Goal: Information Seeking & Learning: Find specific page/section

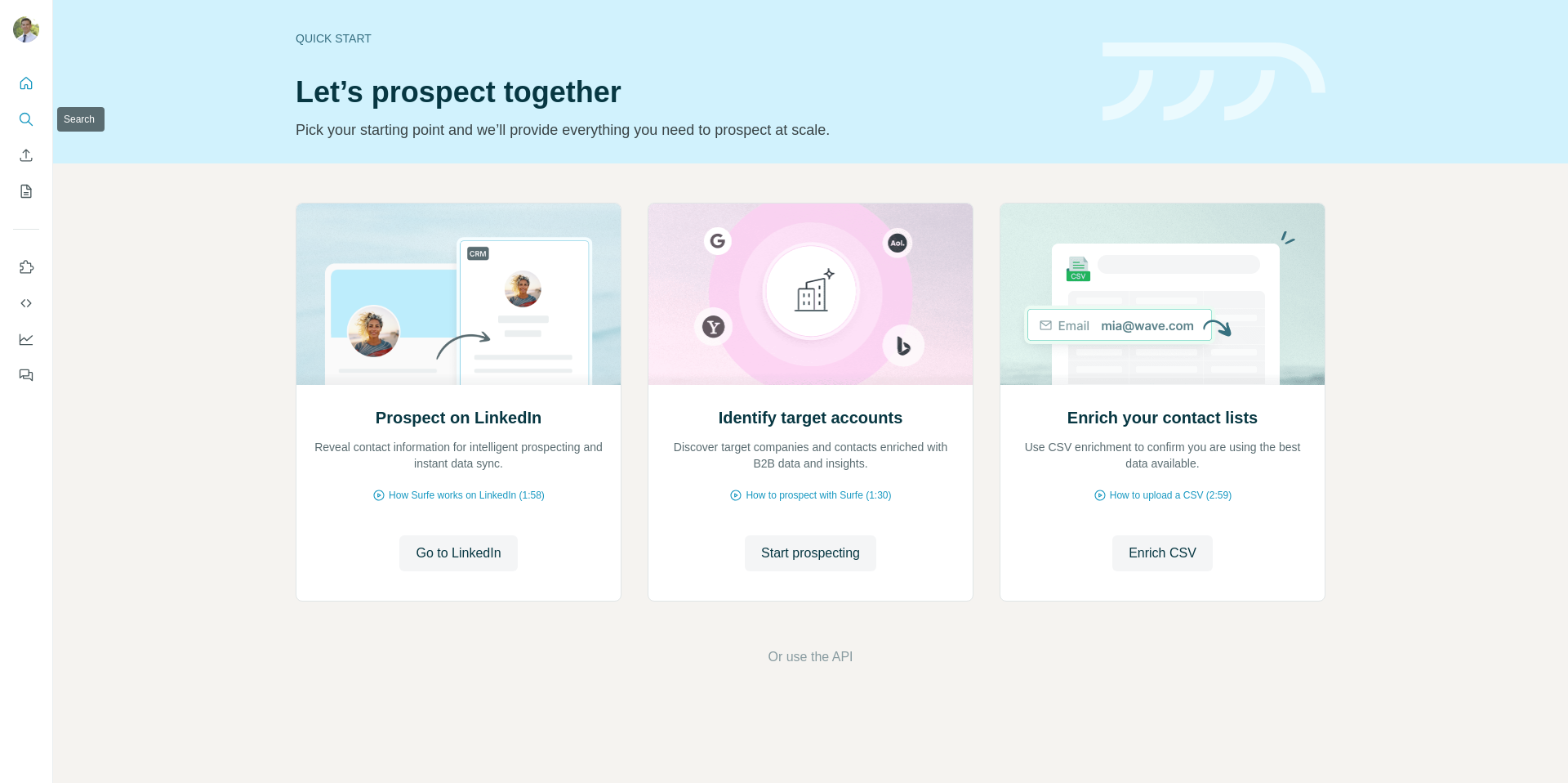
click at [36, 125] on button "Search" at bounding box center [26, 119] width 26 height 30
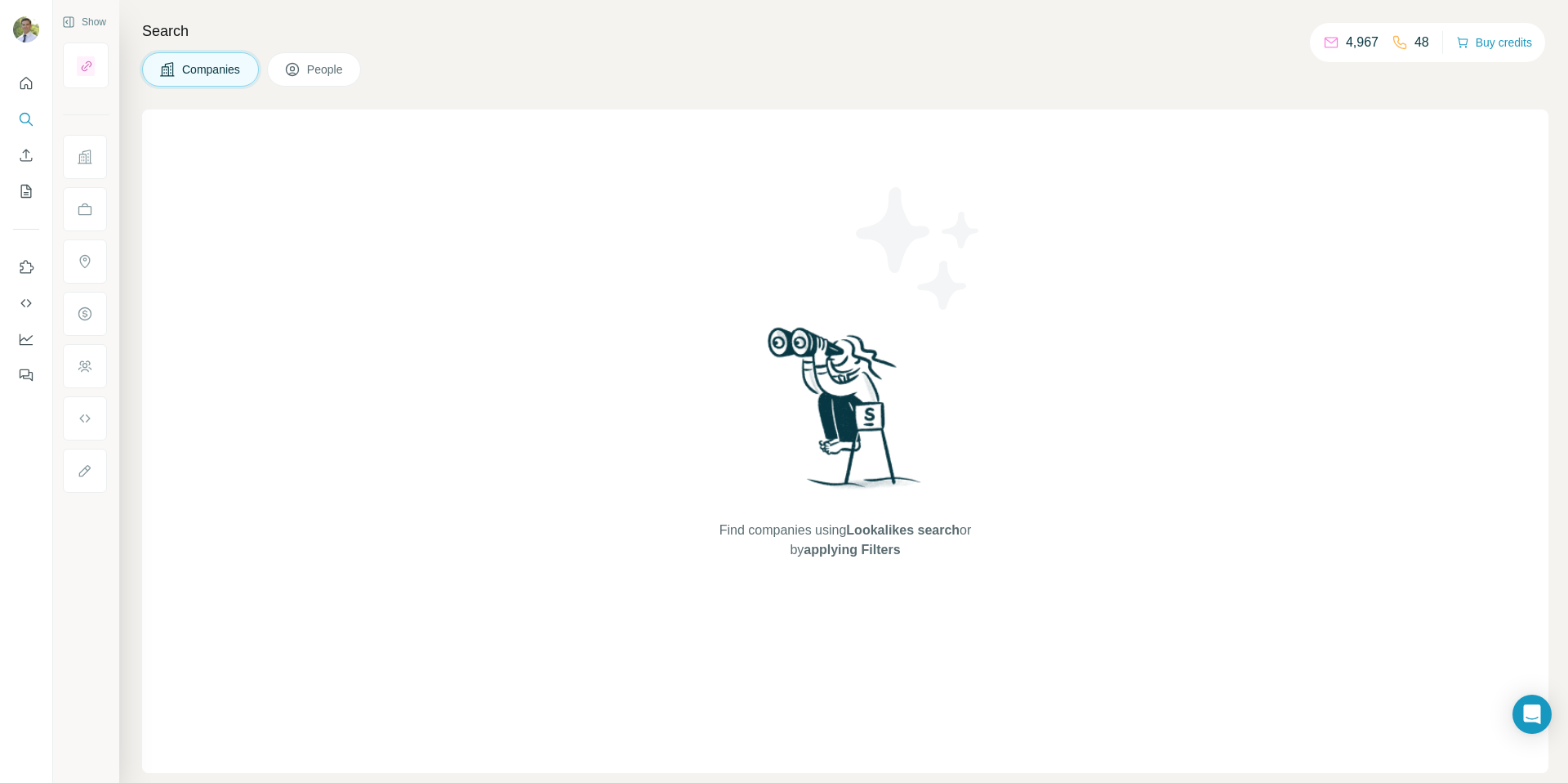
click at [339, 73] on span "People" at bounding box center [325, 69] width 38 height 17
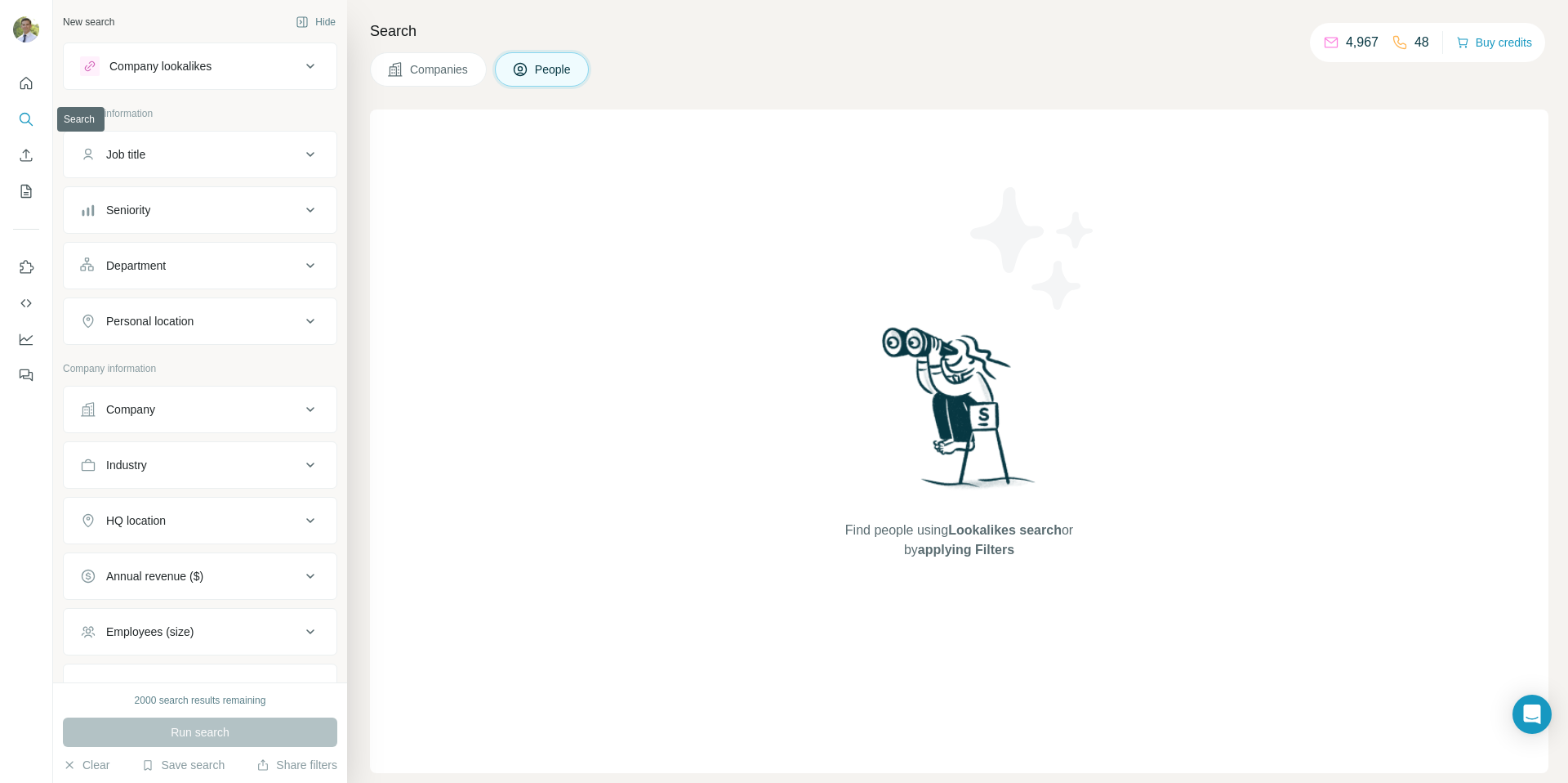
click at [39, 119] on button "Search" at bounding box center [26, 119] width 26 height 30
click at [33, 119] on icon "Search" at bounding box center [26, 119] width 17 height 17
click at [29, 118] on icon "Search" at bounding box center [25, 118] width 11 height 11
click at [840, 61] on div "Companies People" at bounding box center [959, 69] width 1178 height 34
click at [28, 128] on button "Search" at bounding box center [26, 119] width 26 height 30
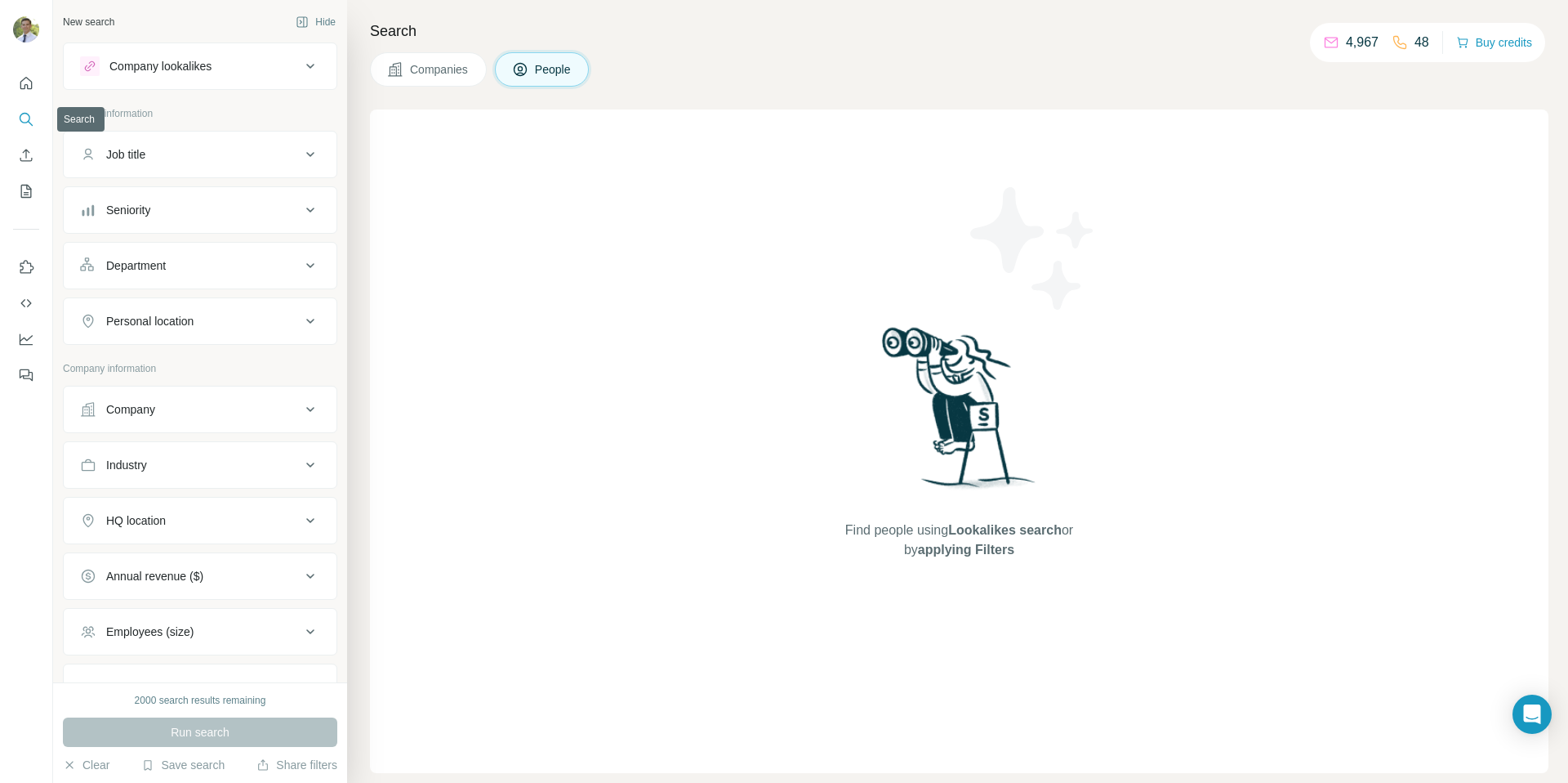
click at [26, 120] on icon "Search" at bounding box center [26, 119] width 17 height 17
click at [888, 250] on div "Find people using Lookalikes search or by applying Filters" at bounding box center [959, 441] width 294 height 663
click at [550, 69] on span "People" at bounding box center [553, 69] width 38 height 17
click at [301, 72] on icon at bounding box center [310, 65] width 19 height 19
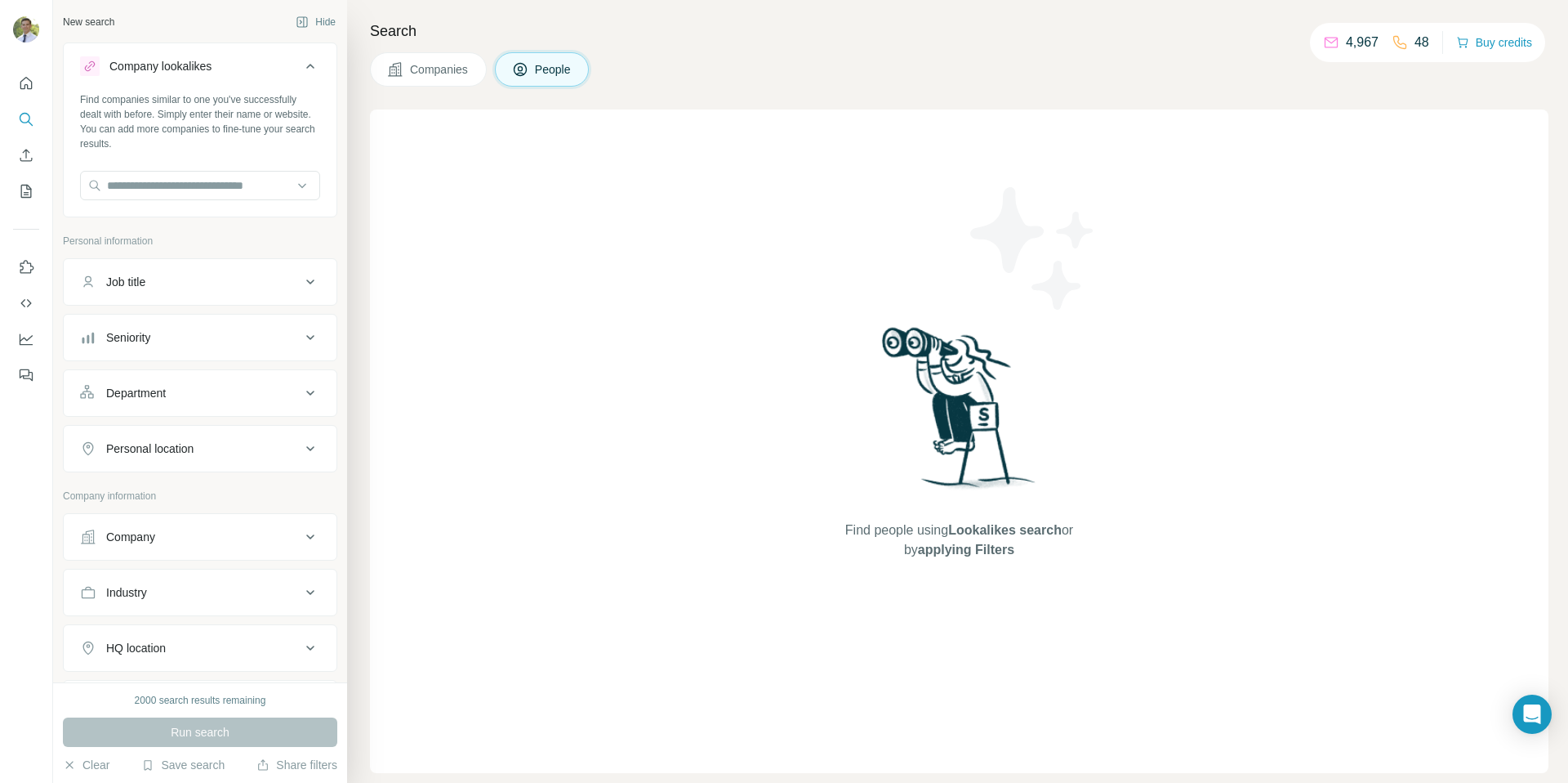
click at [301, 72] on icon at bounding box center [310, 65] width 19 height 19
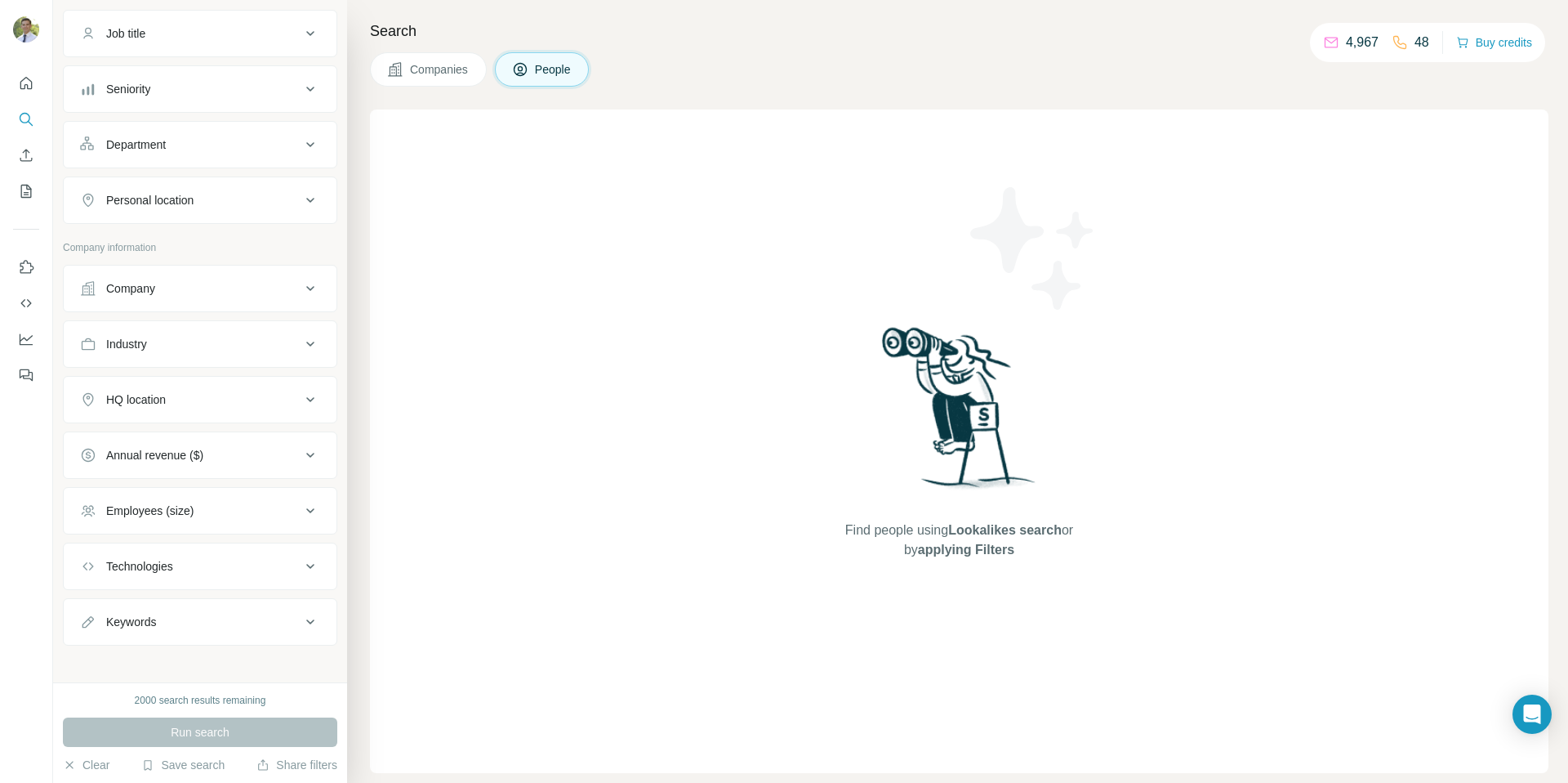
scroll to position [130, 0]
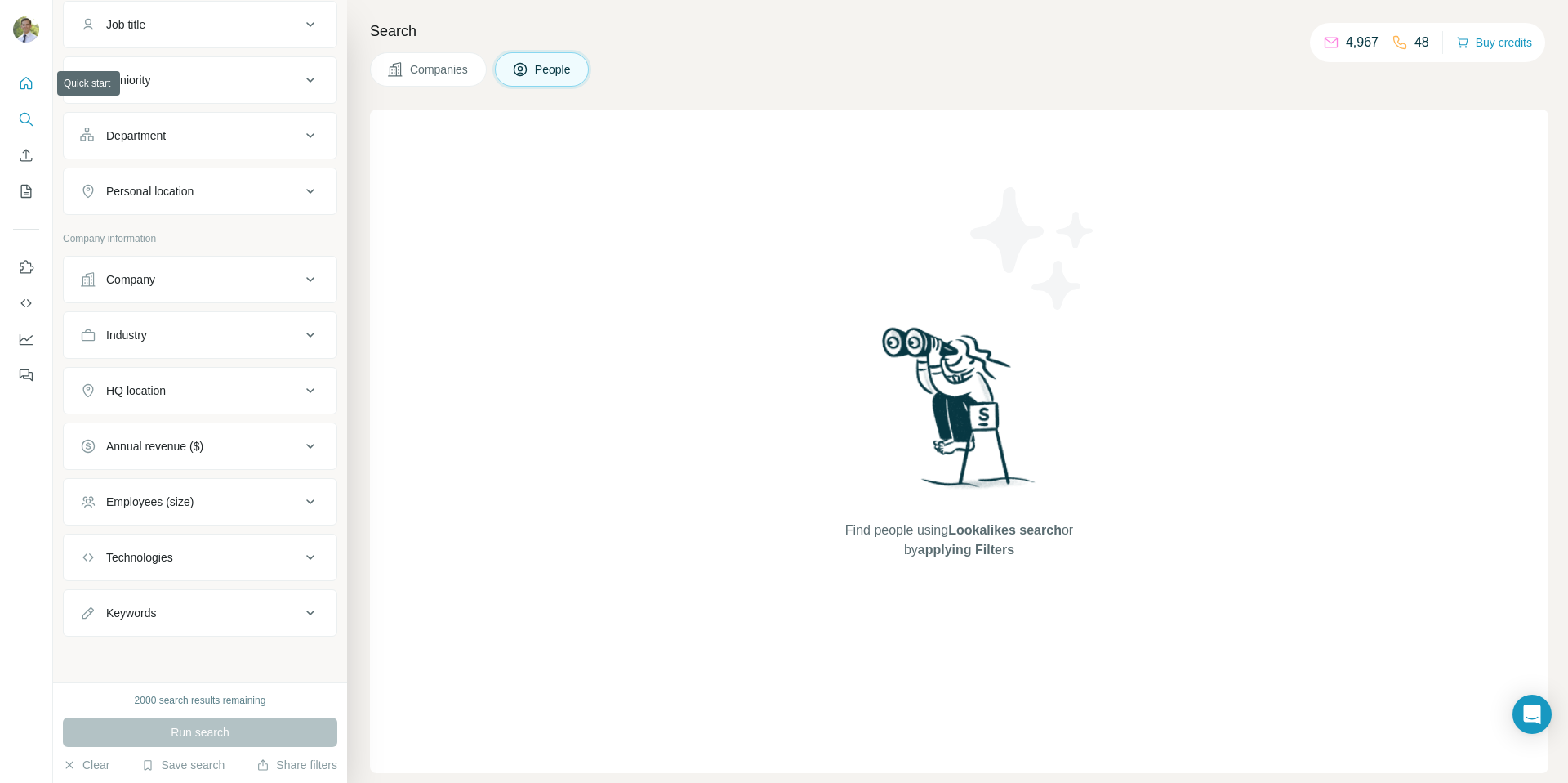
click at [26, 87] on icon "Quick start" at bounding box center [26, 83] width 17 height 17
click at [24, 82] on icon "Quick start" at bounding box center [26, 83] width 17 height 17
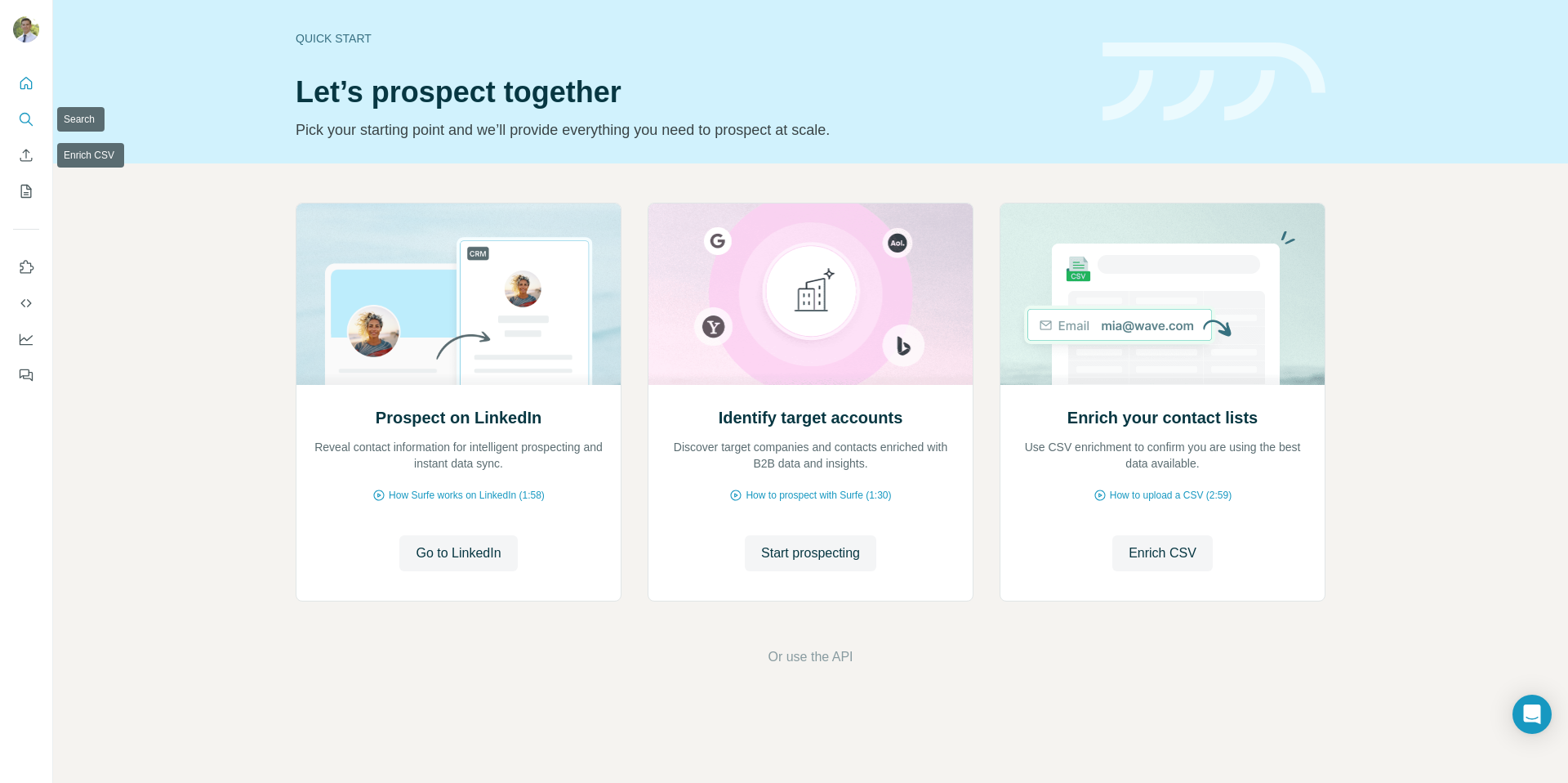
click at [20, 109] on button "Search" at bounding box center [26, 119] width 26 height 30
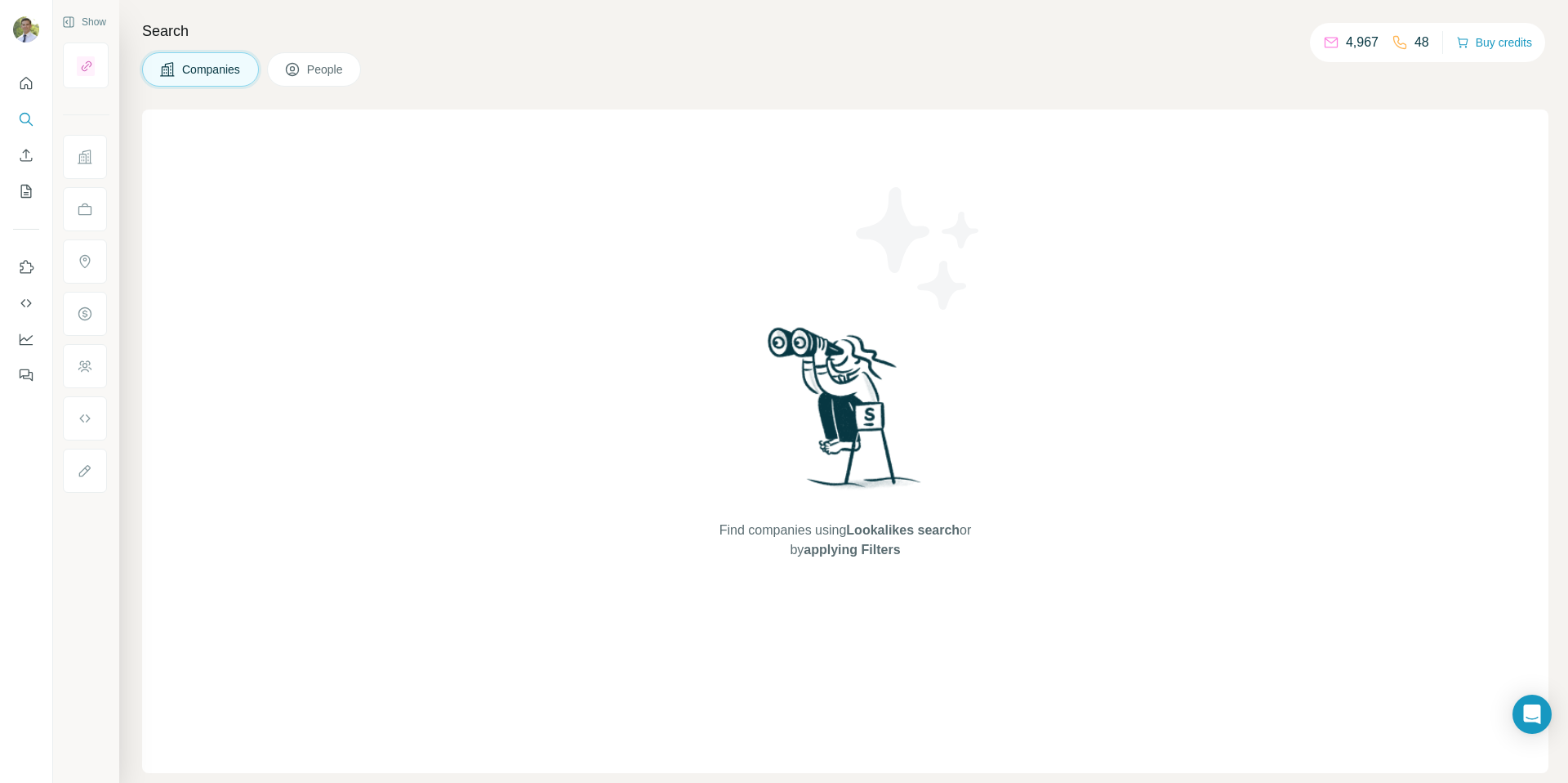
click at [347, 77] on button "People" at bounding box center [314, 69] width 95 height 34
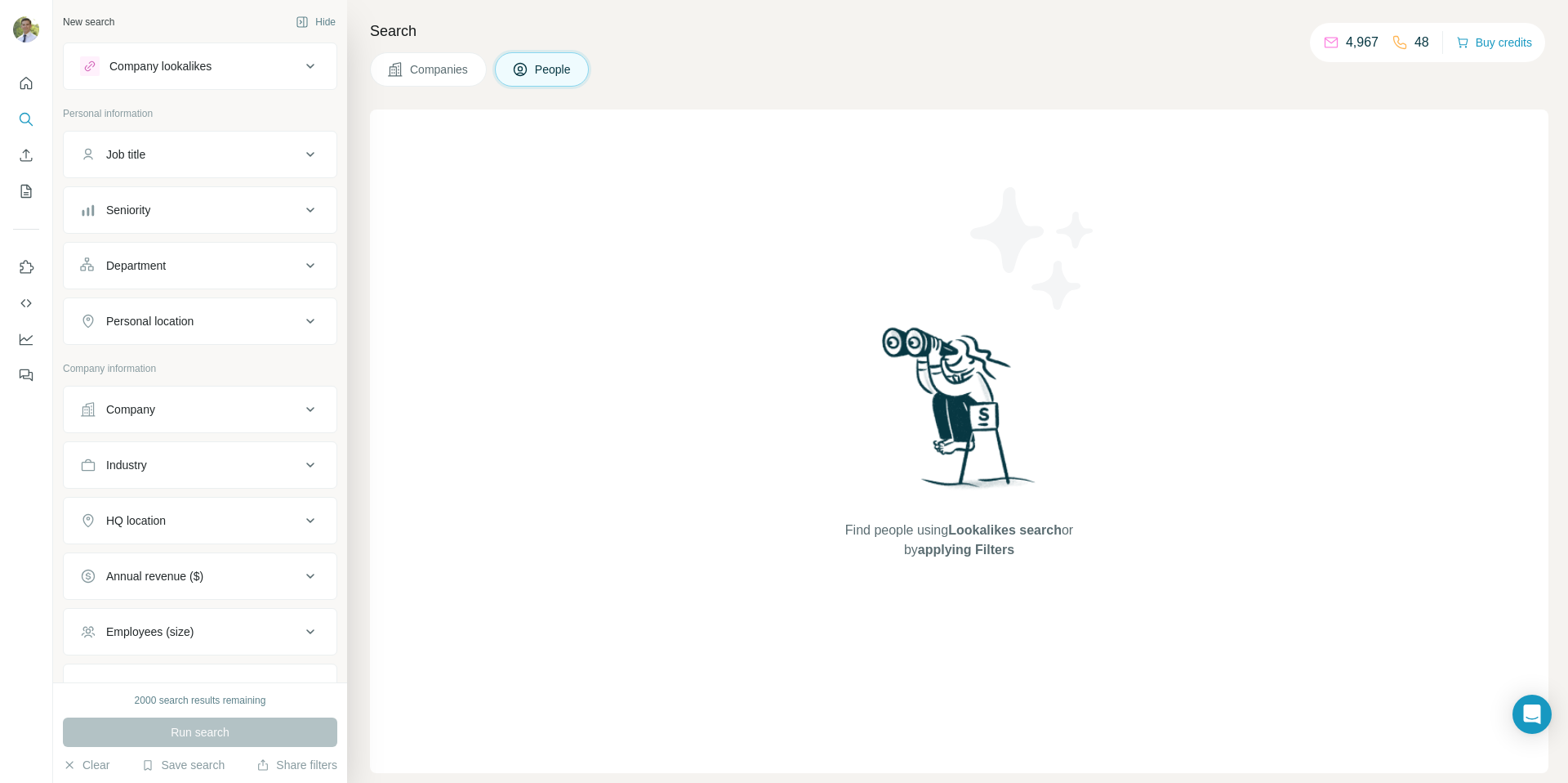
click at [302, 158] on icon at bounding box center [310, 154] width 19 height 19
click at [302, 157] on icon at bounding box center [310, 154] width 19 height 19
click at [301, 320] on icon at bounding box center [310, 321] width 19 height 19
click at [260, 219] on button "Seniority" at bounding box center [200, 209] width 273 height 40
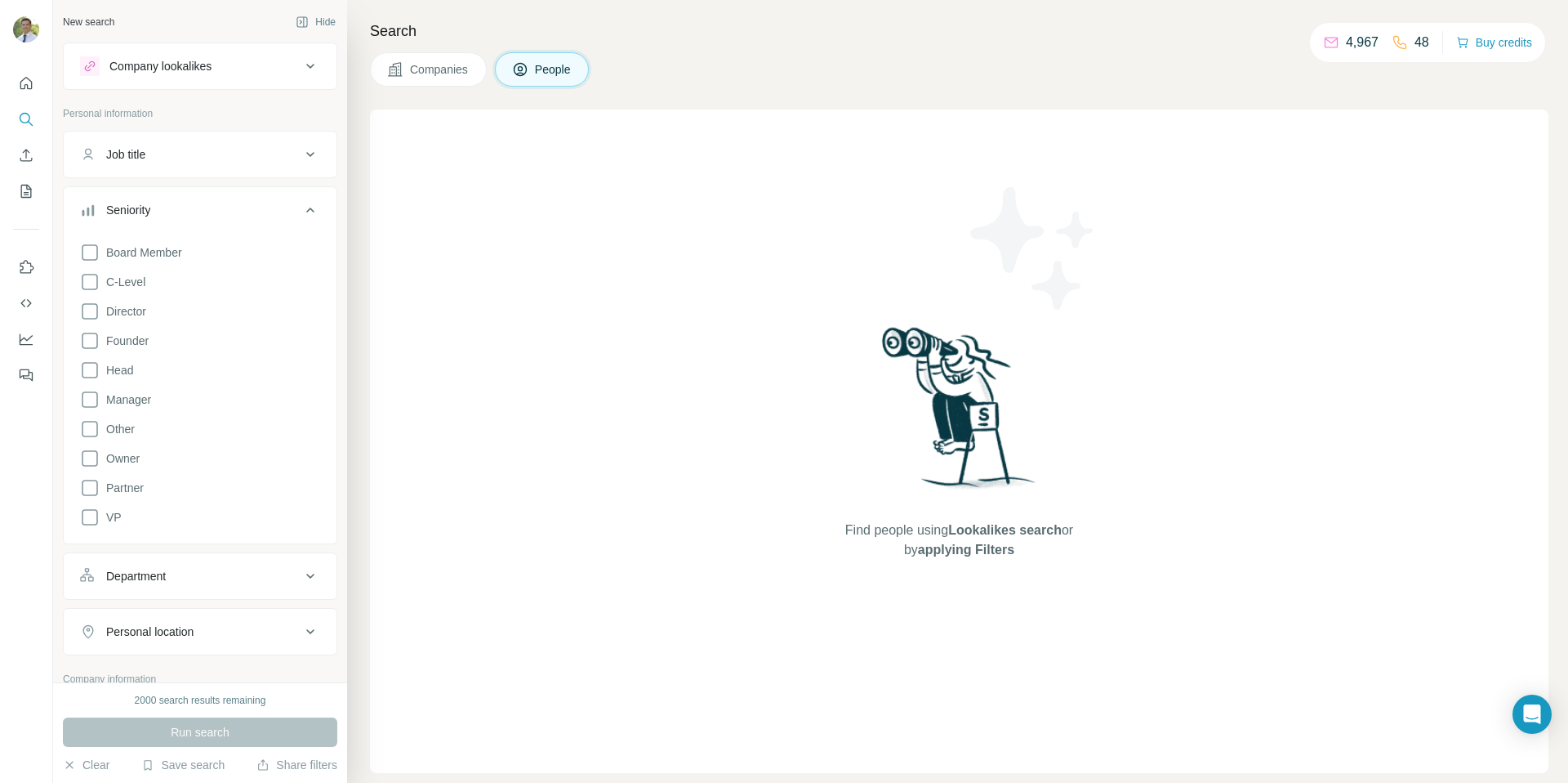
click at [257, 155] on div "Job title" at bounding box center [190, 155] width 220 height 17
click at [206, 210] on div at bounding box center [200, 202] width 273 height 42
click at [206, 204] on input "text" at bounding box center [183, 196] width 207 height 30
paste input "**********"
type input "**********"
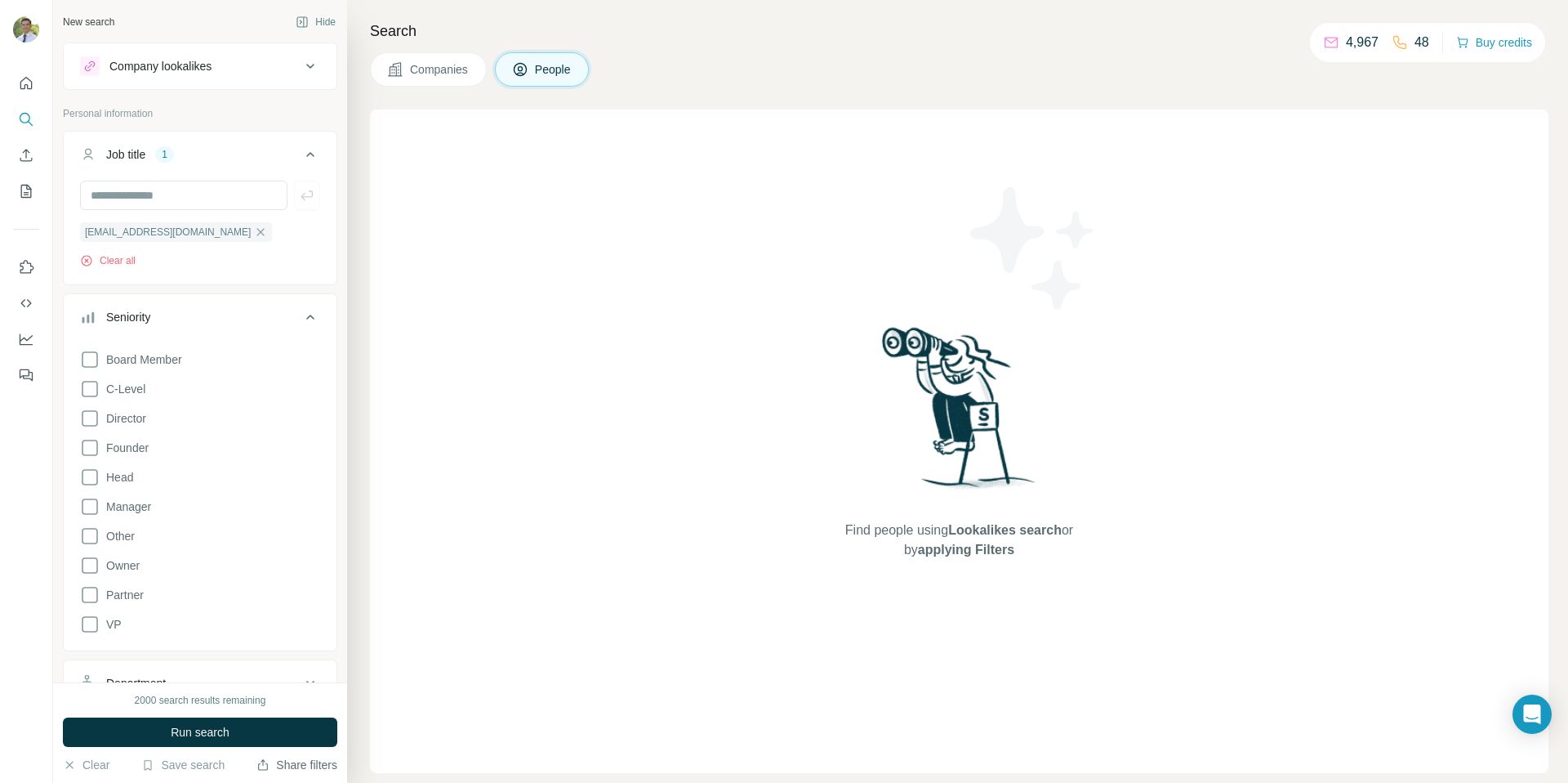
click at [293, 757] on button "Share filters" at bounding box center [297, 765] width 81 height 17
click at [144, 719] on button "Run search" at bounding box center [200, 732] width 275 height 30
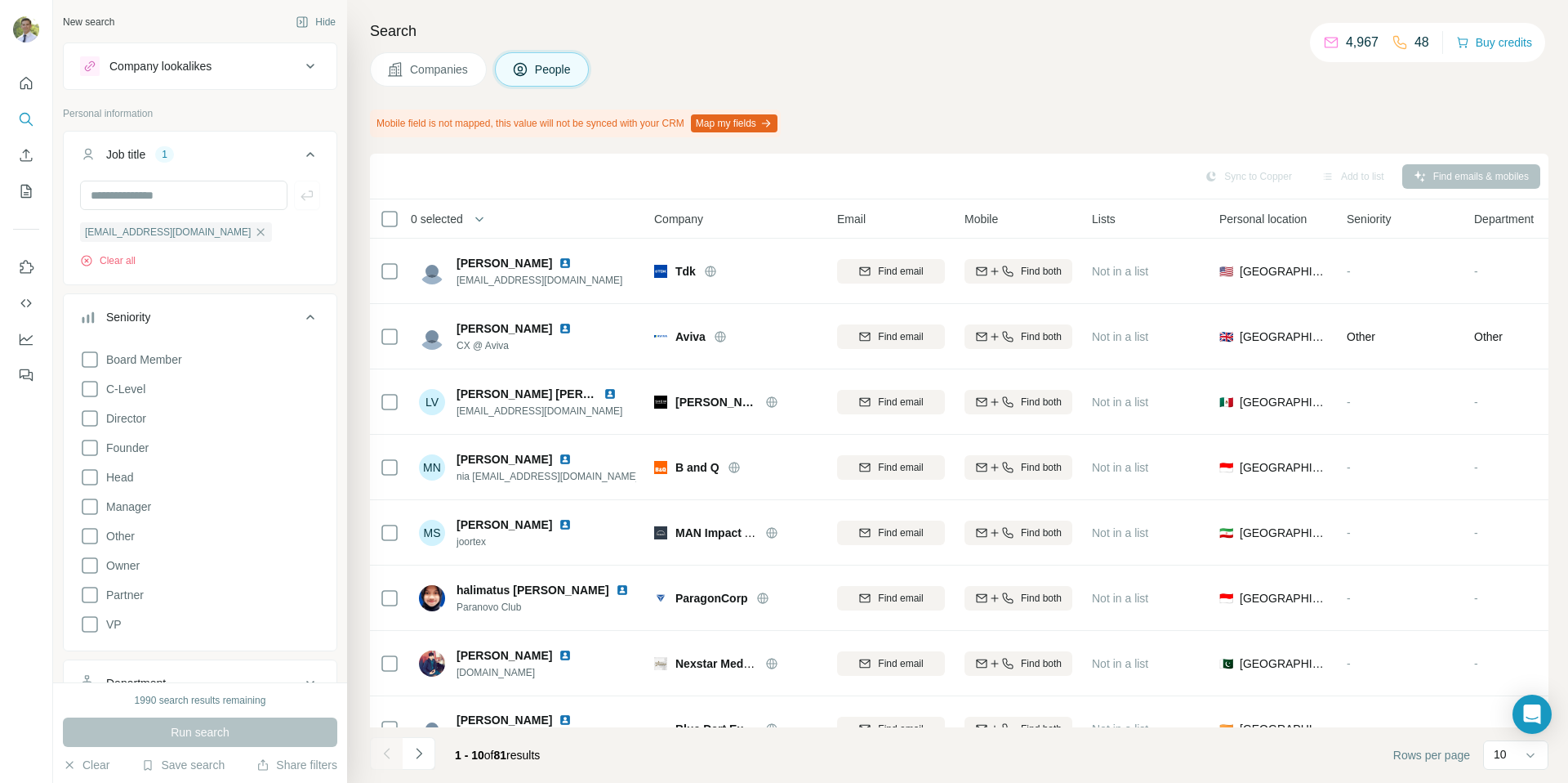
click at [959, 89] on div "Search Companies People Mobile field is not mapped, this value will not be sync…" at bounding box center [957, 391] width 1220 height 783
click at [1054, 139] on div "Search Companies People Mobile field is not mapped, this value will not be sync…" at bounding box center [957, 391] width 1220 height 783
